Goal: Check status: Check status

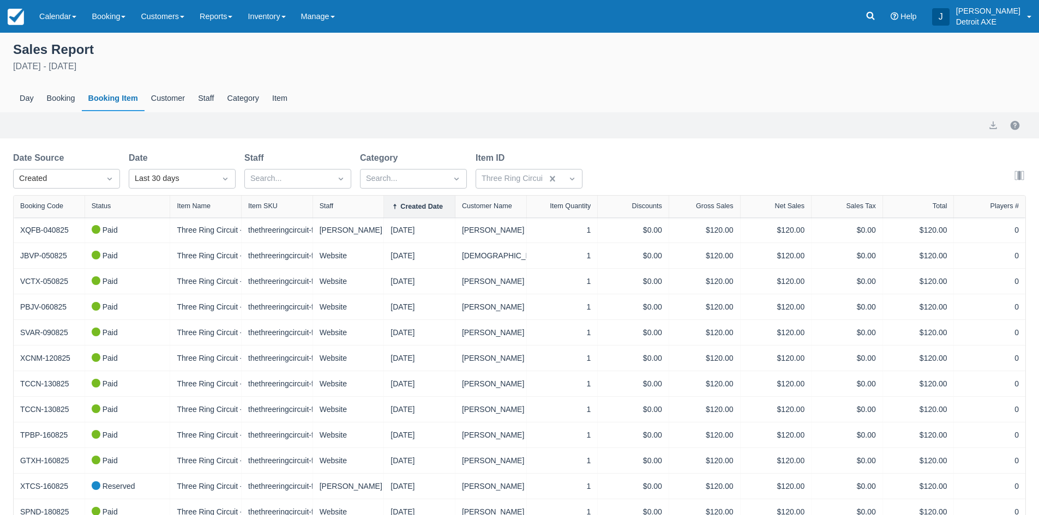
select select "20"
click at [42, 17] on link "Calendar" at bounding box center [58, 16] width 52 height 33
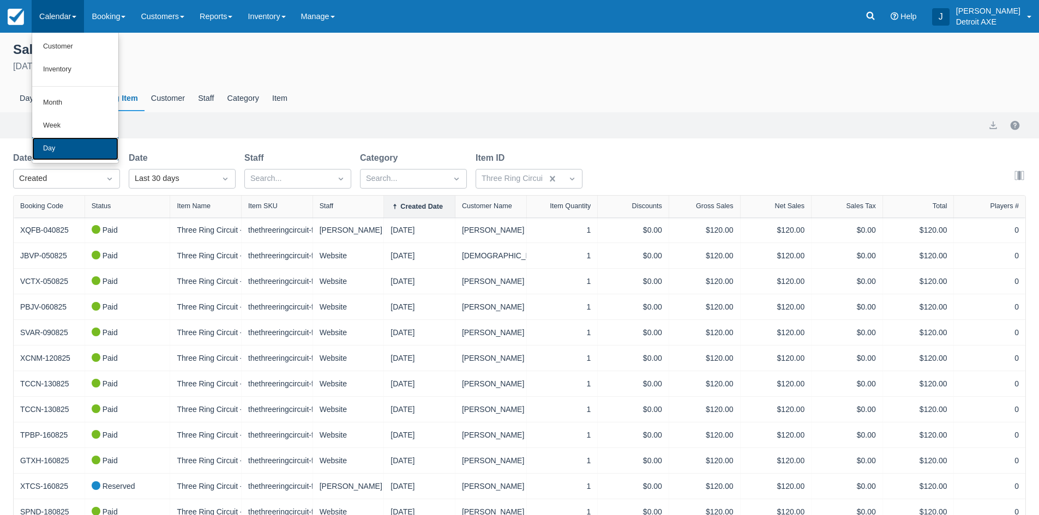
click at [52, 147] on link "Day" at bounding box center [75, 148] width 86 height 23
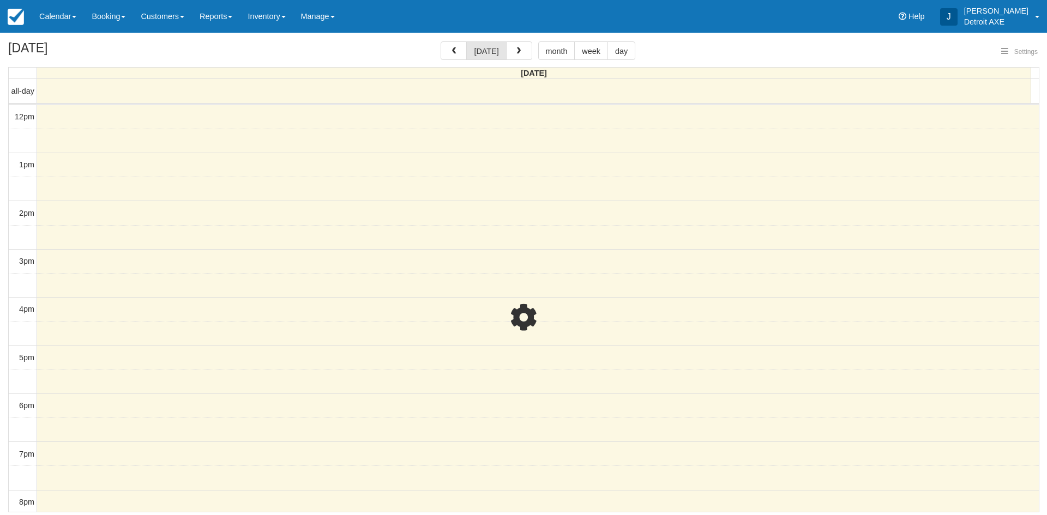
select select
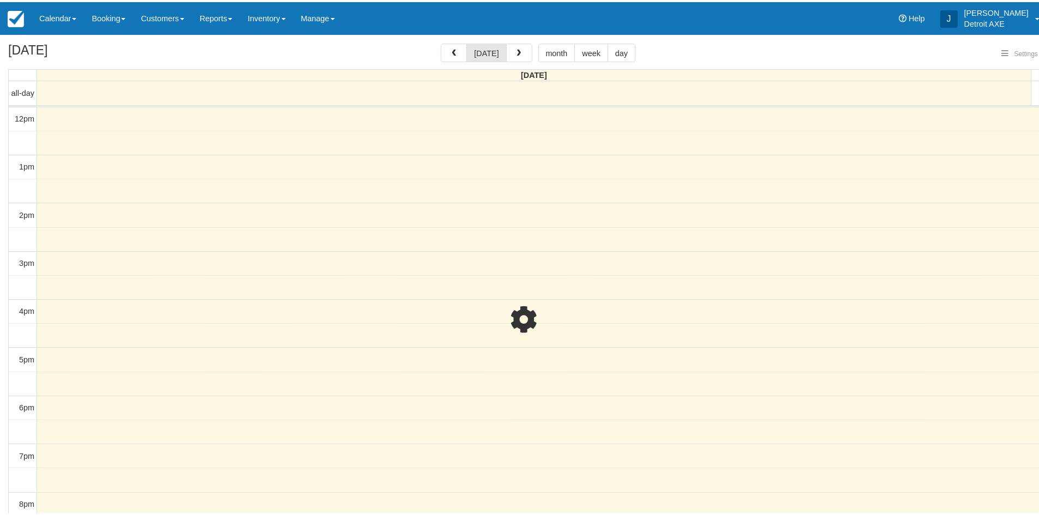
scroll to position [145, 0]
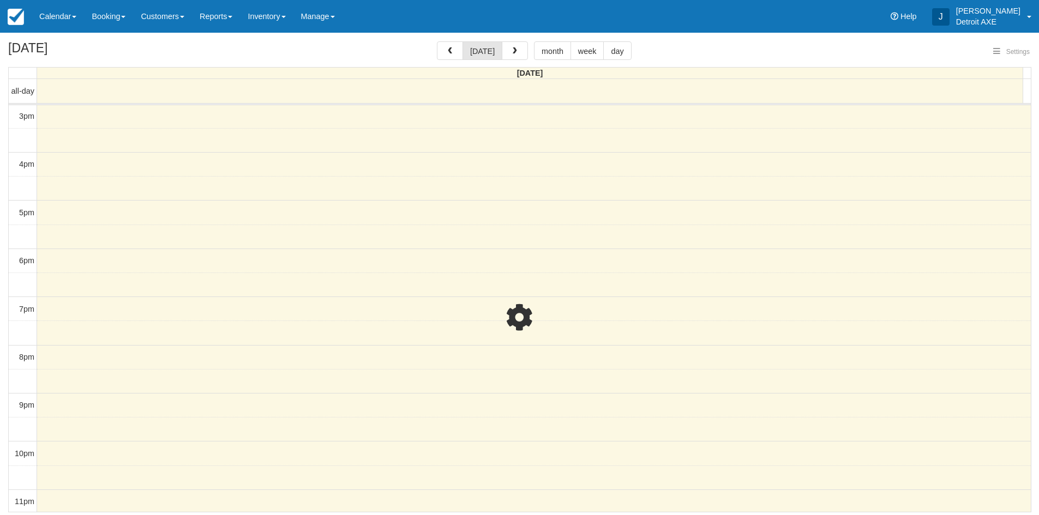
select select
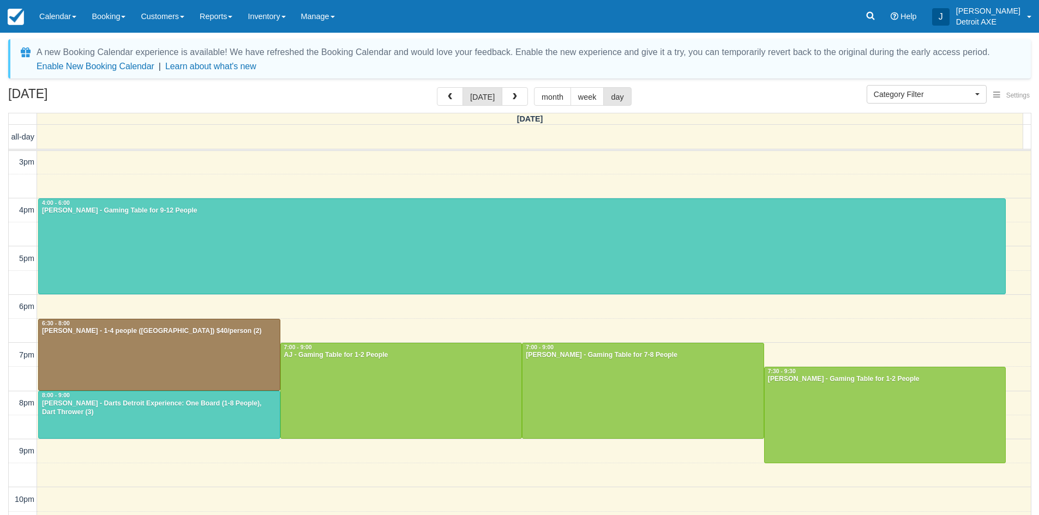
scroll to position [147, 0]
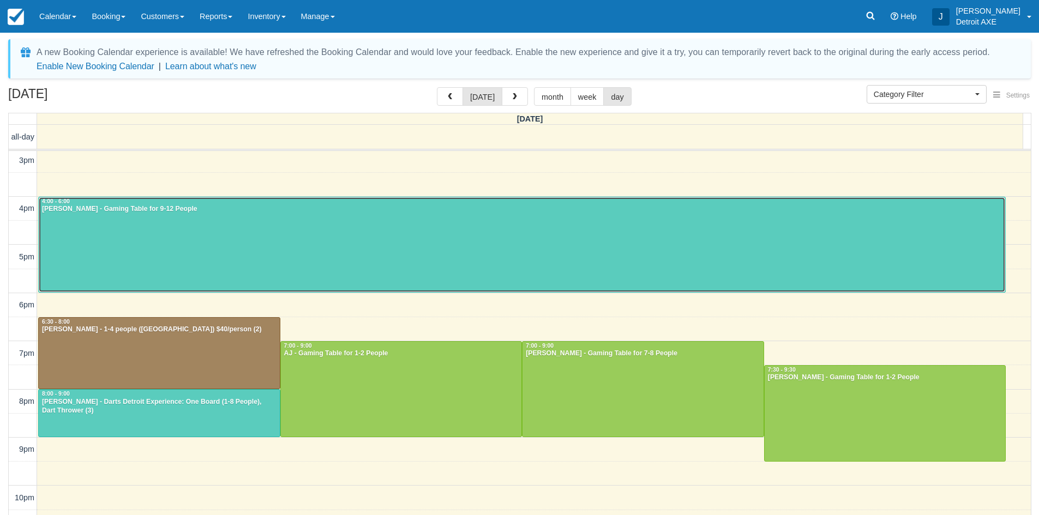
click at [191, 249] on div at bounding box center [522, 244] width 966 height 95
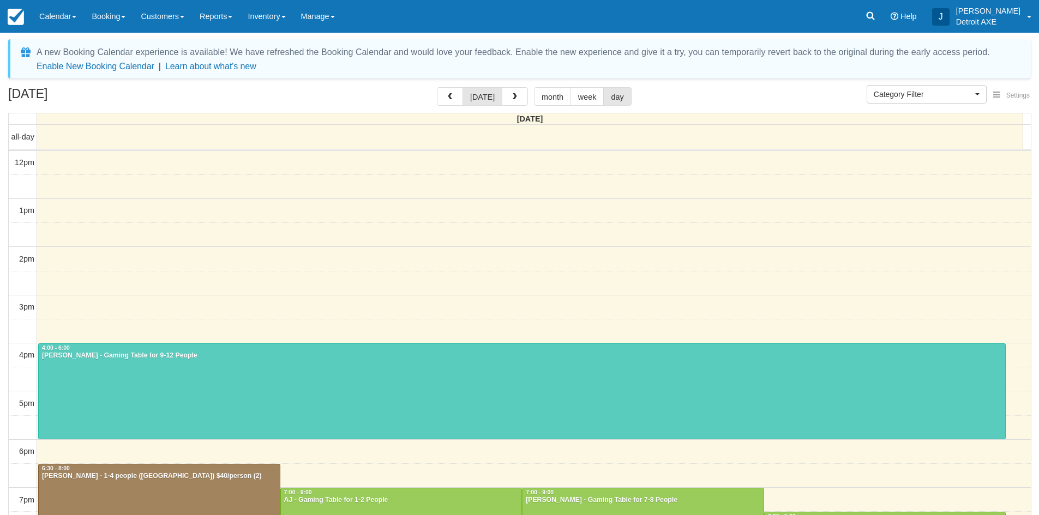
select select
click at [81, 20] on link "Calendar" at bounding box center [58, 16] width 52 height 33
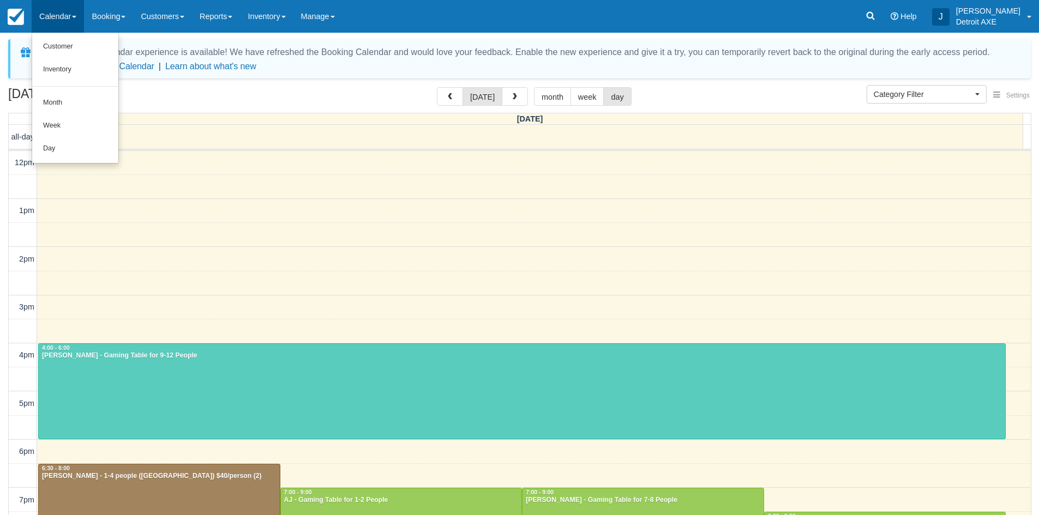
click at [80, 20] on link "Calendar" at bounding box center [58, 16] width 52 height 33
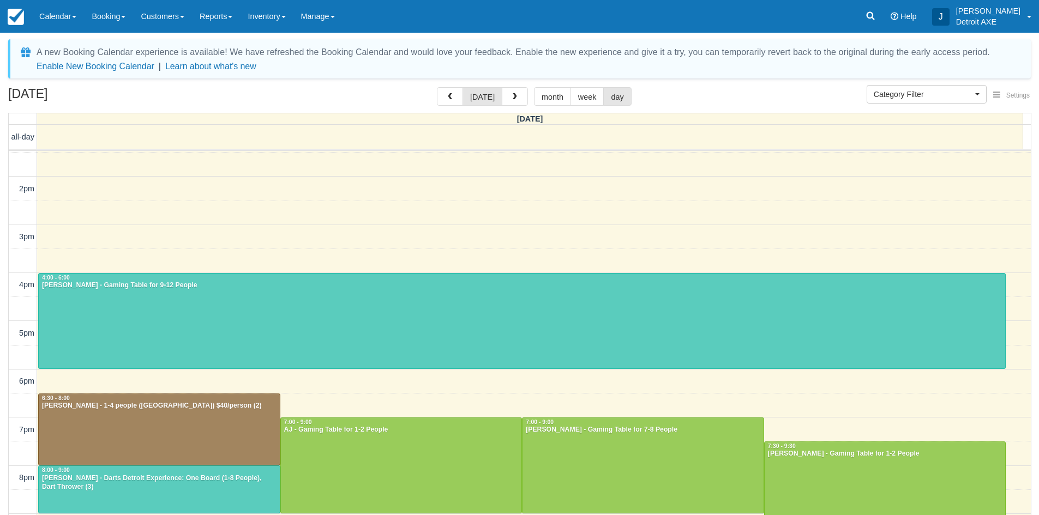
scroll to position [147, 0]
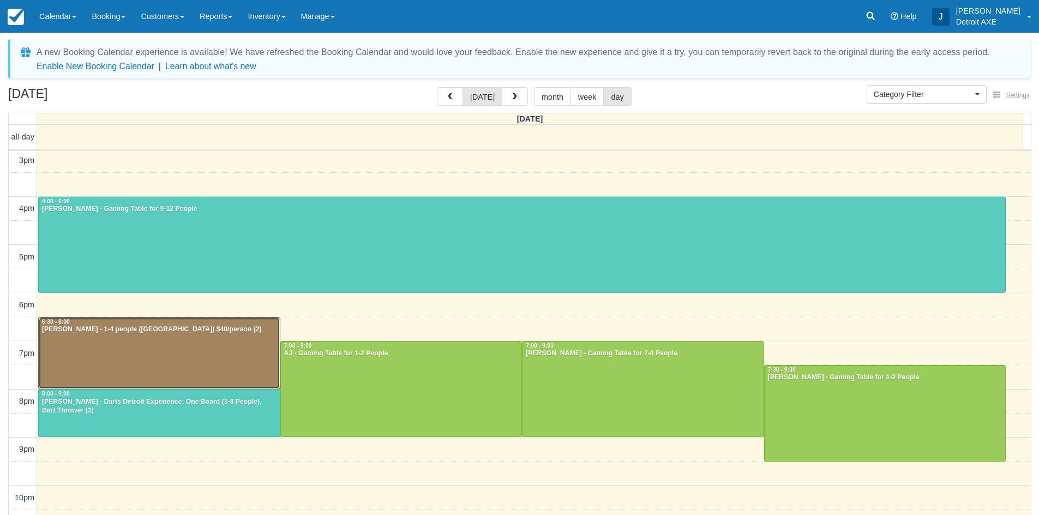
click at [231, 353] on div at bounding box center [159, 353] width 241 height 71
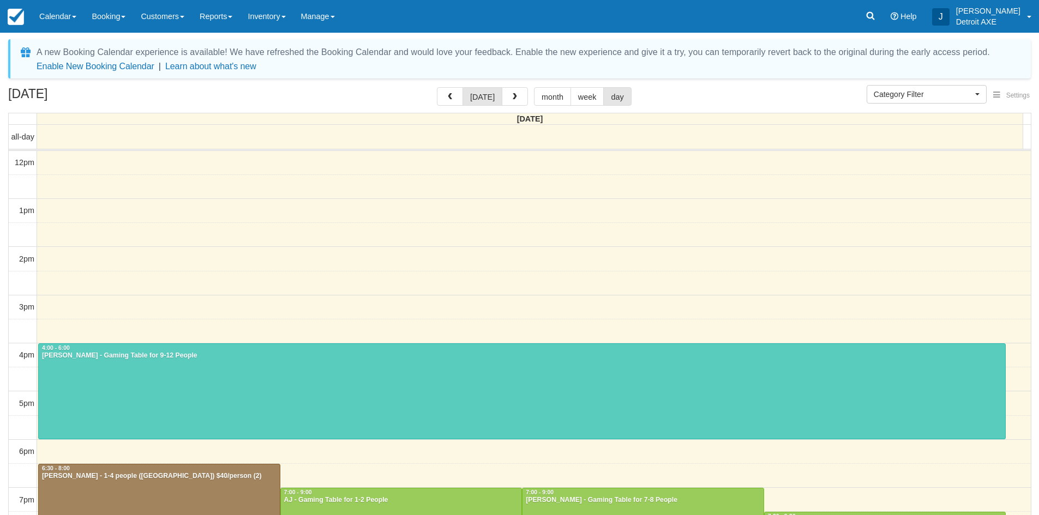
select select
